Goal: Task Accomplishment & Management: Complete application form

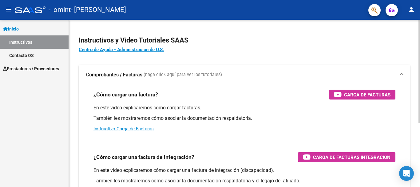
click at [420, 38] on div at bounding box center [419, 71] width 2 height 103
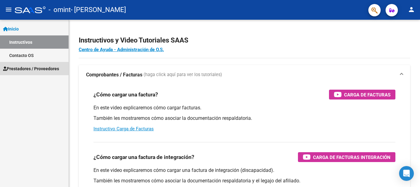
click at [31, 68] on span "Prestadores / Proveedores" at bounding box center [31, 68] width 56 height 7
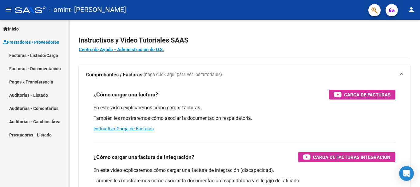
click at [48, 54] on link "Facturas - Listado/Carga" at bounding box center [34, 55] width 69 height 13
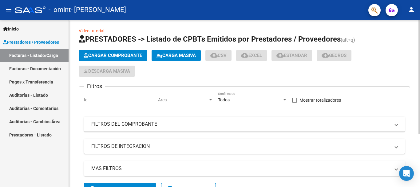
scroll to position [3, 0]
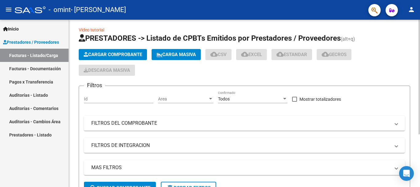
click at [420, 51] on div at bounding box center [419, 79] width 2 height 114
click at [123, 54] on span "Cargar Comprobante" at bounding box center [113, 55] width 58 height 6
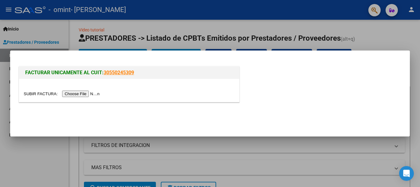
click at [89, 94] on input "file" at bounding box center [63, 93] width 78 height 6
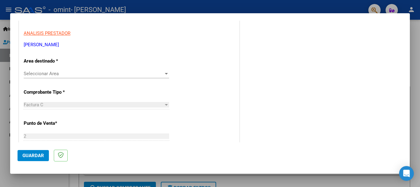
scroll to position [123, 0]
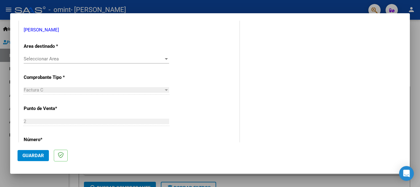
click at [165, 59] on div at bounding box center [166, 59] width 3 height 2
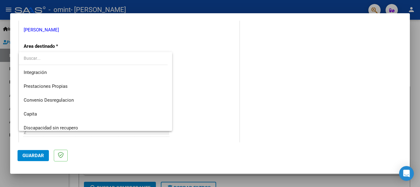
scroll to position [41, 0]
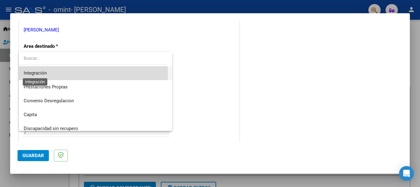
click at [44, 74] on span "Integración" at bounding box center [35, 73] width 23 height 6
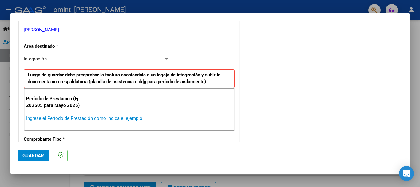
click at [65, 116] on input "Ingrese el Período de Prestación como indica el ejemplo" at bounding box center [97, 118] width 142 height 6
type input "202508"
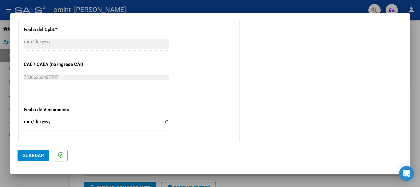
scroll to position [360, 0]
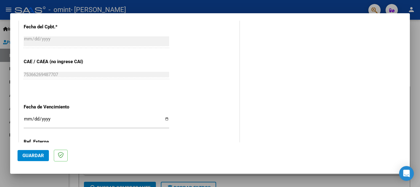
click at [166, 118] on input "Ingresar la fecha" at bounding box center [96, 121] width 145 height 10
type input "[DATE]"
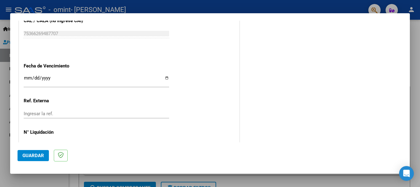
scroll to position [420, 0]
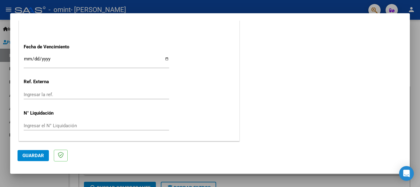
click at [27, 154] on span "Guardar" at bounding box center [33, 155] width 22 height 6
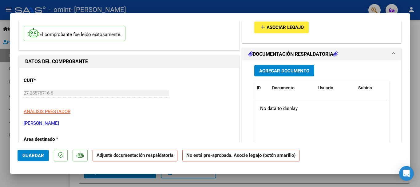
scroll to position [58, 0]
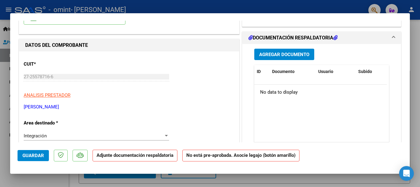
click at [277, 54] on span "Agregar Documento" at bounding box center [284, 55] width 50 height 6
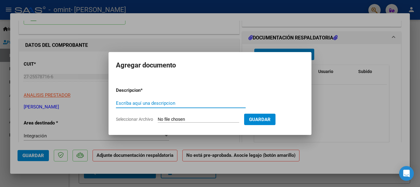
click at [132, 103] on input "Escriba aquí una descripcion" at bounding box center [181, 103] width 130 height 6
type input "ASISTENCIA AGOSTO 2025"
click at [171, 117] on input "Seleccionar Archivo" at bounding box center [198, 120] width 81 height 6
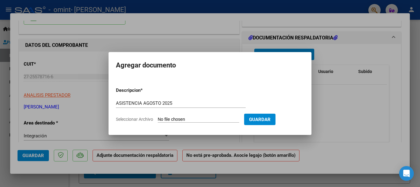
type input "C:\fakepath\ASISTENCIA [PERSON_NAME].pdf"
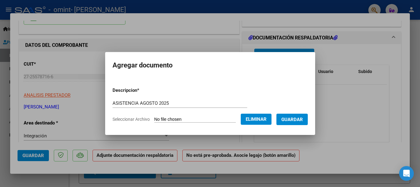
click at [294, 117] on span "Guardar" at bounding box center [292, 120] width 22 height 6
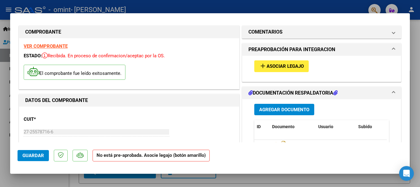
scroll to position [0, 0]
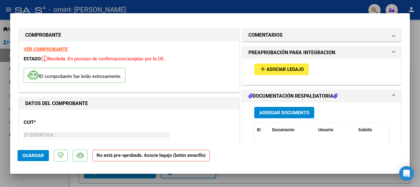
click at [269, 69] on span "Asociar Legajo" at bounding box center [285, 70] width 37 height 6
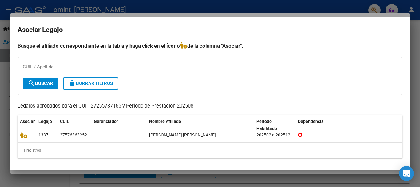
click at [34, 63] on div "CUIL / Apellido" at bounding box center [57, 66] width 69 height 9
click at [45, 83] on span "search Buscar" at bounding box center [41, 84] width 26 height 6
click at [405, 172] on icon "Open Intercom Messenger" at bounding box center [406, 173] width 7 height 8
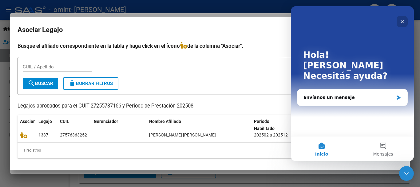
click at [400, 20] on icon "Cerrar" at bounding box center [402, 21] width 5 height 5
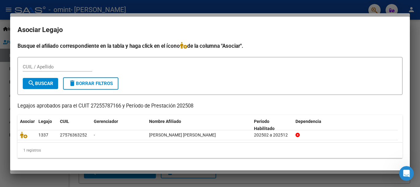
click at [31, 65] on input "CUIL / Apellido" at bounding box center [57, 67] width 69 height 6
type input "27576363252"
click at [46, 82] on span "search Buscar" at bounding box center [41, 84] width 26 height 6
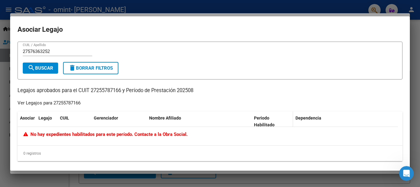
click at [275, 118] on span "Periodo Habilitado" at bounding box center [264, 121] width 21 height 12
